Goal: Information Seeking & Learning: Learn about a topic

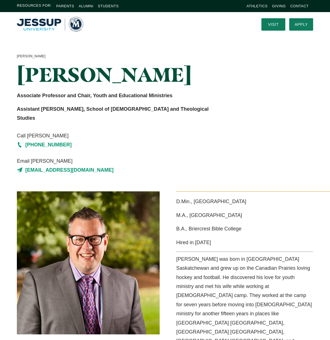
click at [34, 24] on img "Home" at bounding box center [50, 24] width 66 height 15
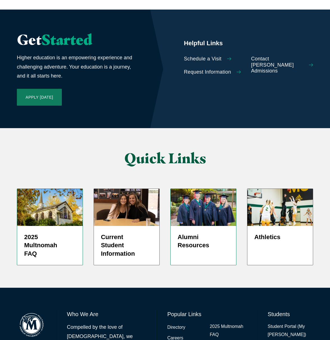
scroll to position [1326, 0]
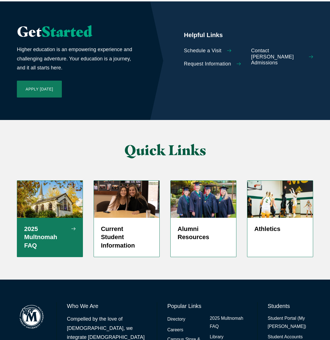
click at [37, 225] on h5 "2025 Multnomah FAQ" at bounding box center [49, 237] width 51 height 25
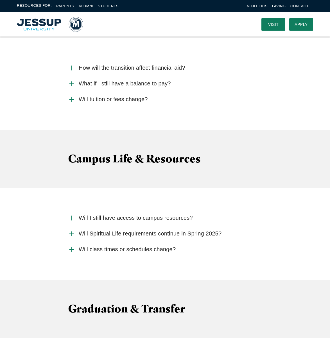
scroll to position [1274, 0]
